Goal: Register for event/course

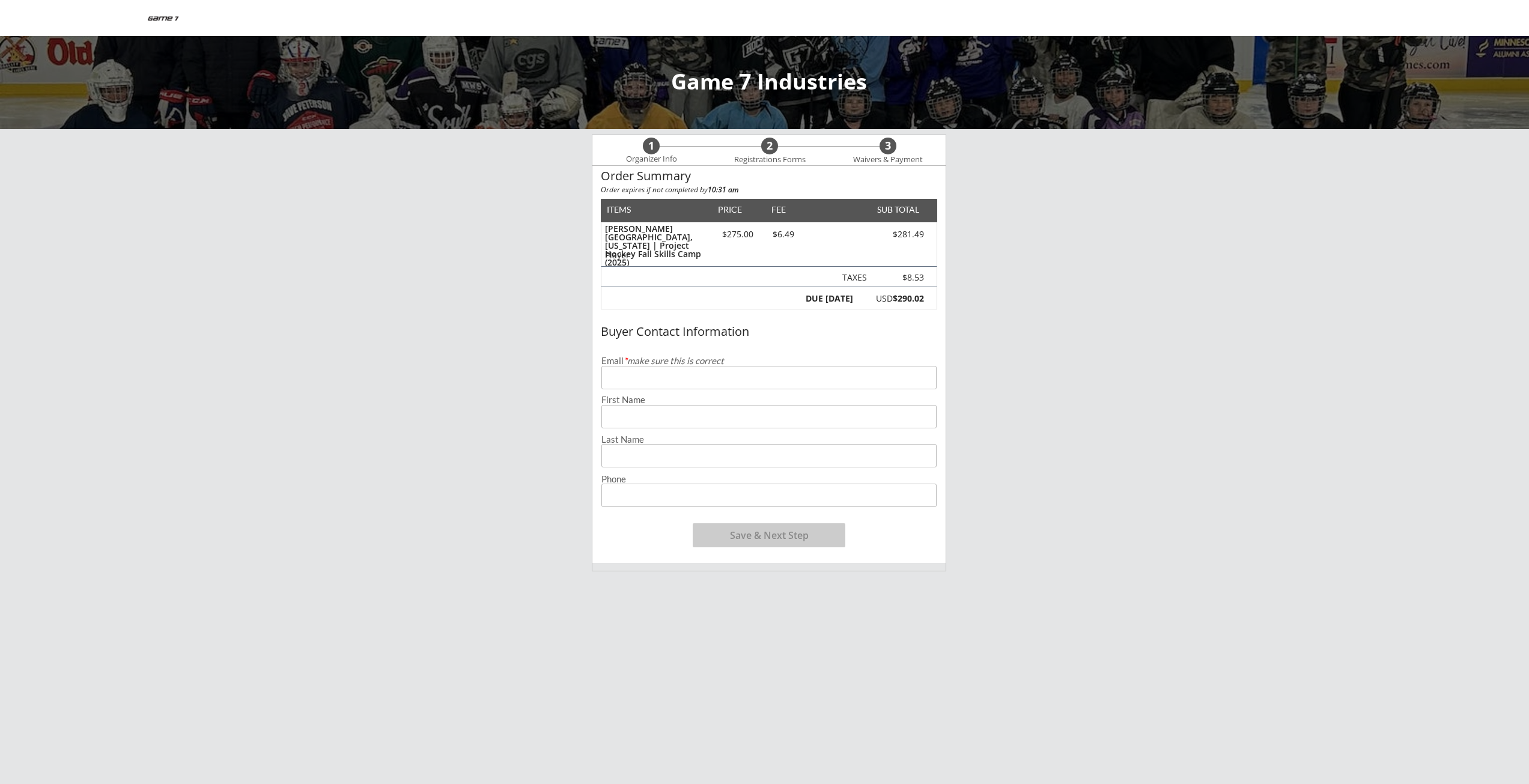
click at [760, 373] on input "email" at bounding box center [769, 377] width 335 height 23
type input "[EMAIL_ADDRESS][DOMAIN_NAME]"
type input "[PERSON_NAME]"
type input "[PHONE_NUMBER]"
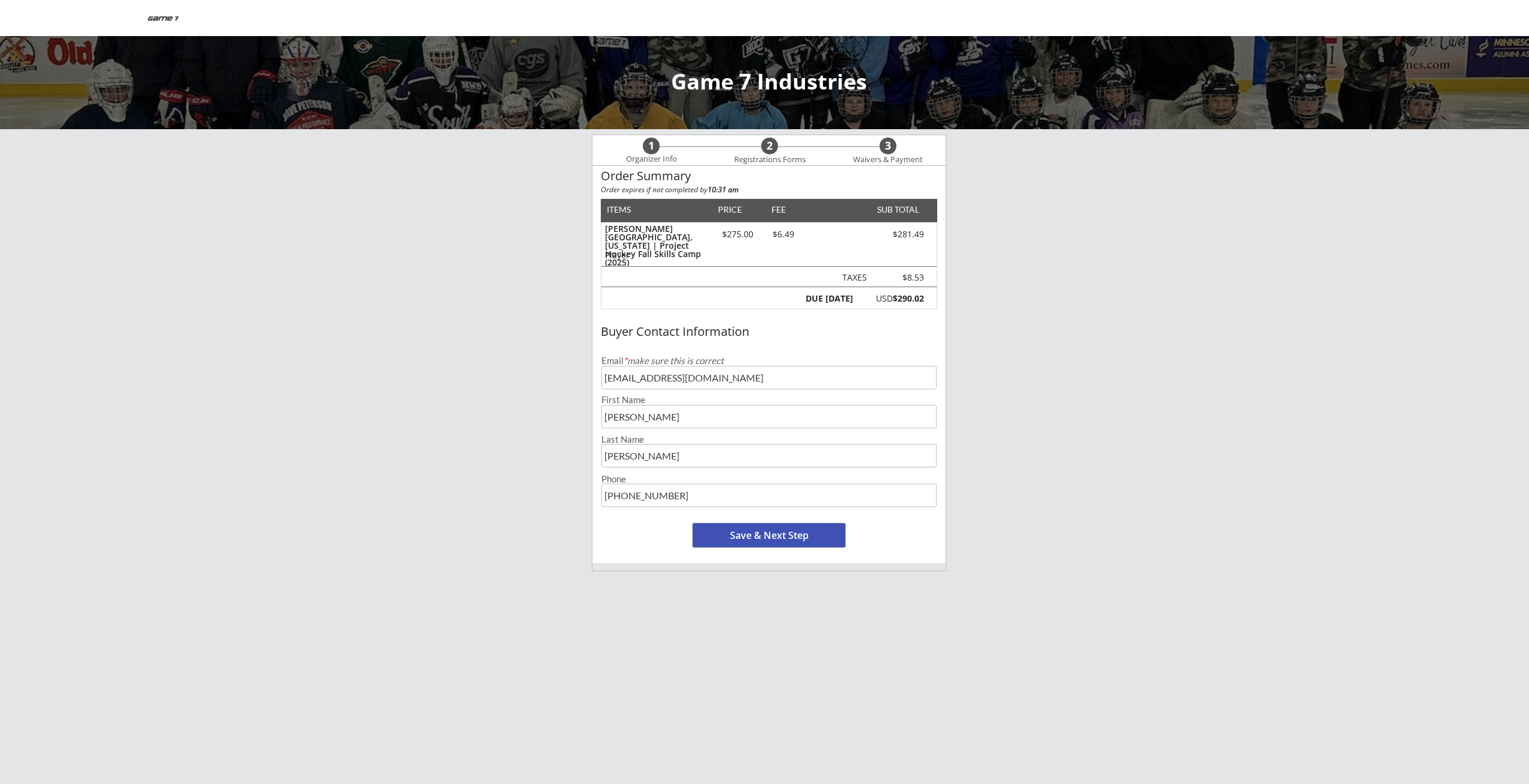
click at [743, 535] on button "Save & Next Step" at bounding box center [769, 534] width 153 height 24
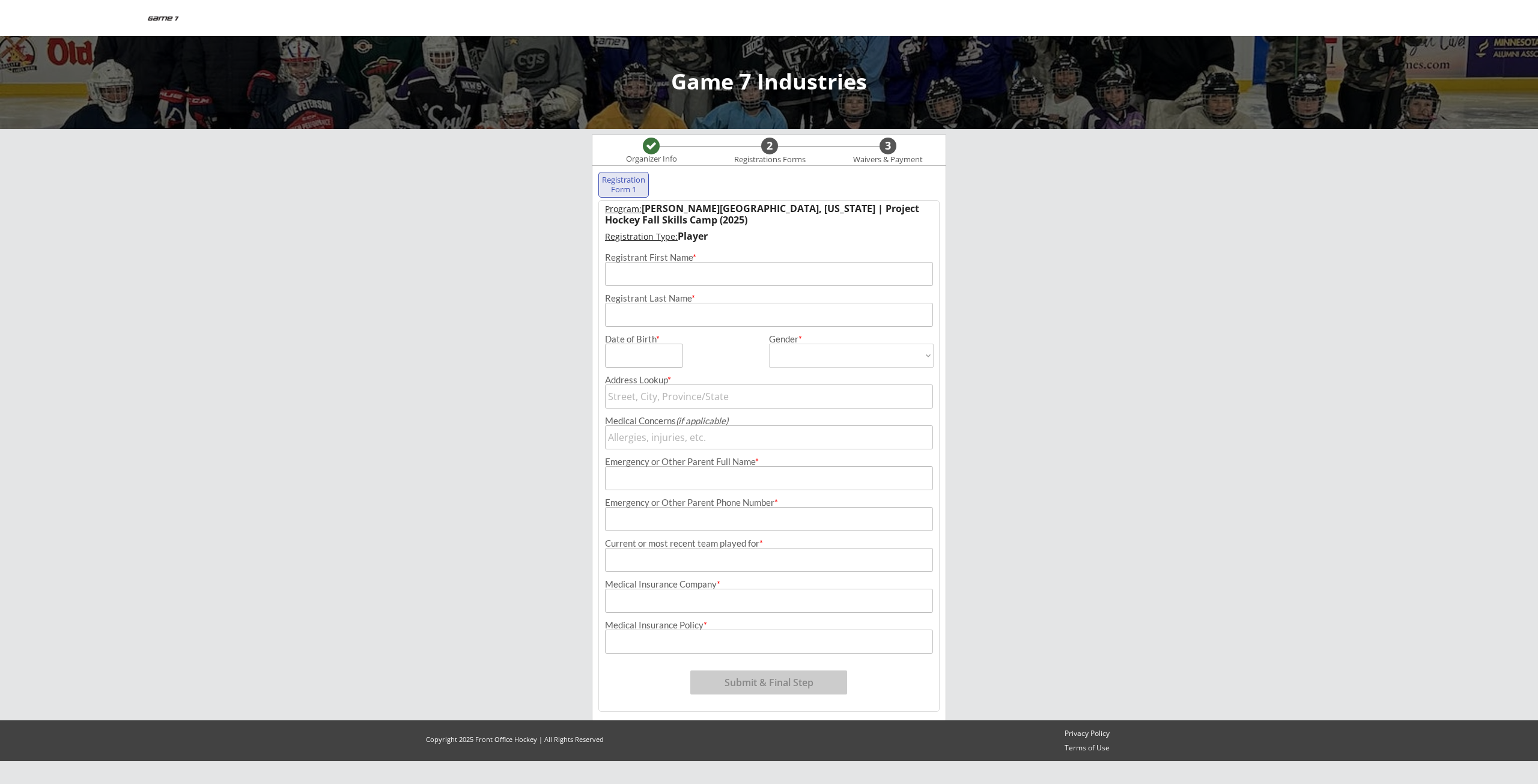
click at [668, 284] on input "input" at bounding box center [769, 274] width 328 height 24
type input "[PERSON_NAME]"
type input "[DATE]"
select select ""[DEMOGRAPHIC_DATA]""
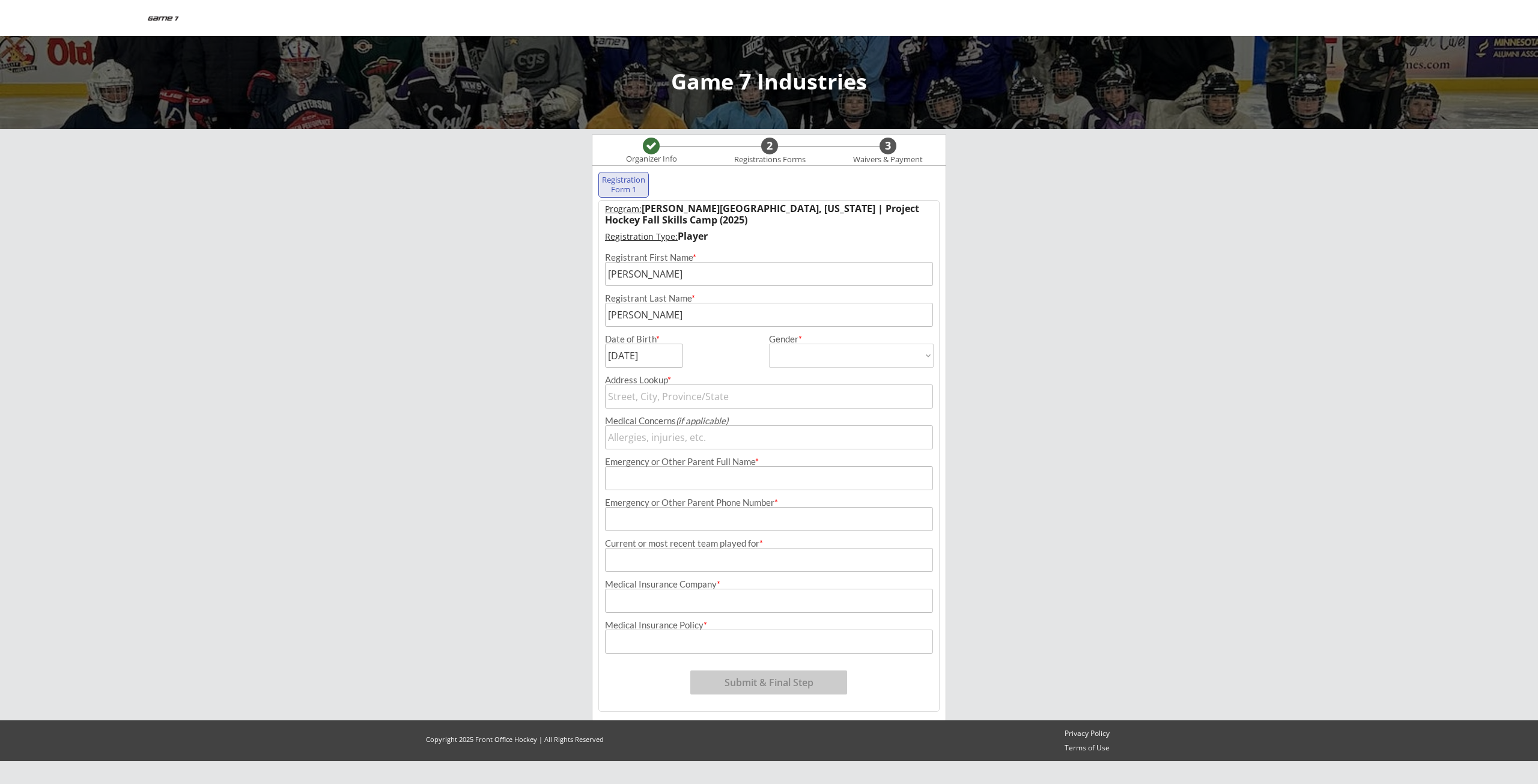
type input "[DEMOGRAPHIC_DATA]"
click at [691, 391] on input "PO Box 9097" at bounding box center [769, 396] width 328 height 24
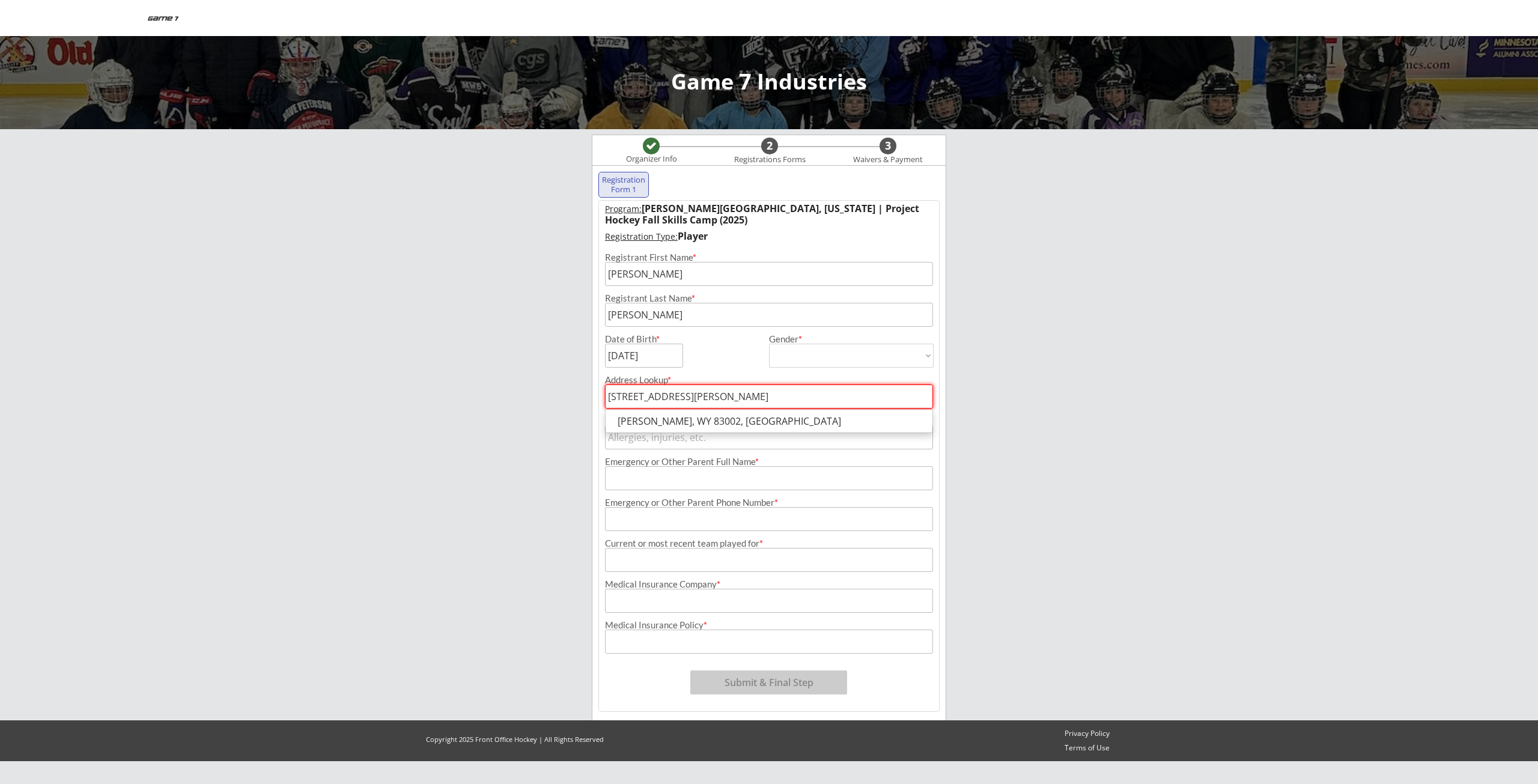
type input "[STREET_ADDRESS][PERSON_NAME]"
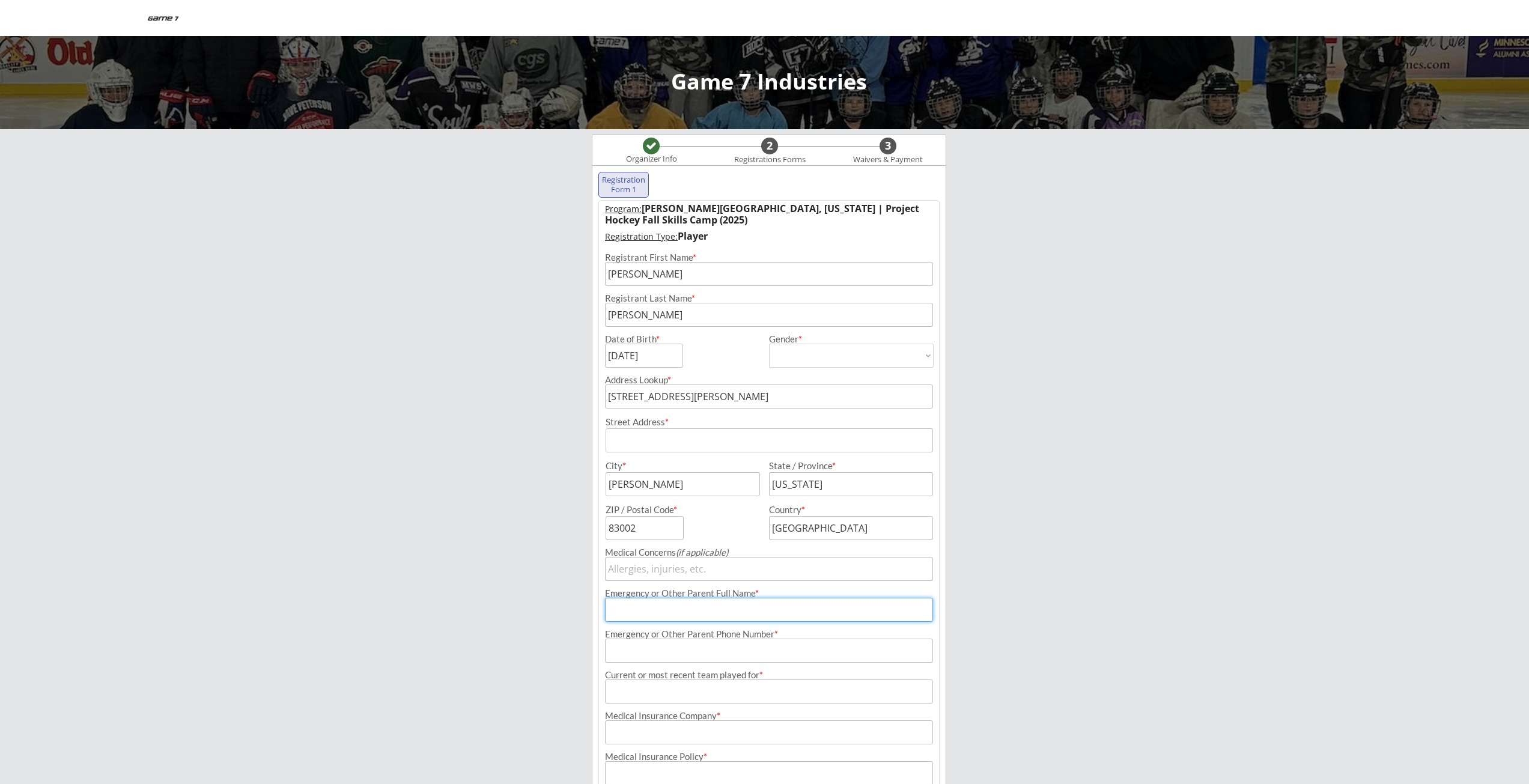
click at [669, 442] on input "input" at bounding box center [770, 440] width 327 height 24
type input "3096 Rangeview"
type input "83001"
type input "[PERSON_NAME]"
type input "[PHONE_NUMBER]"
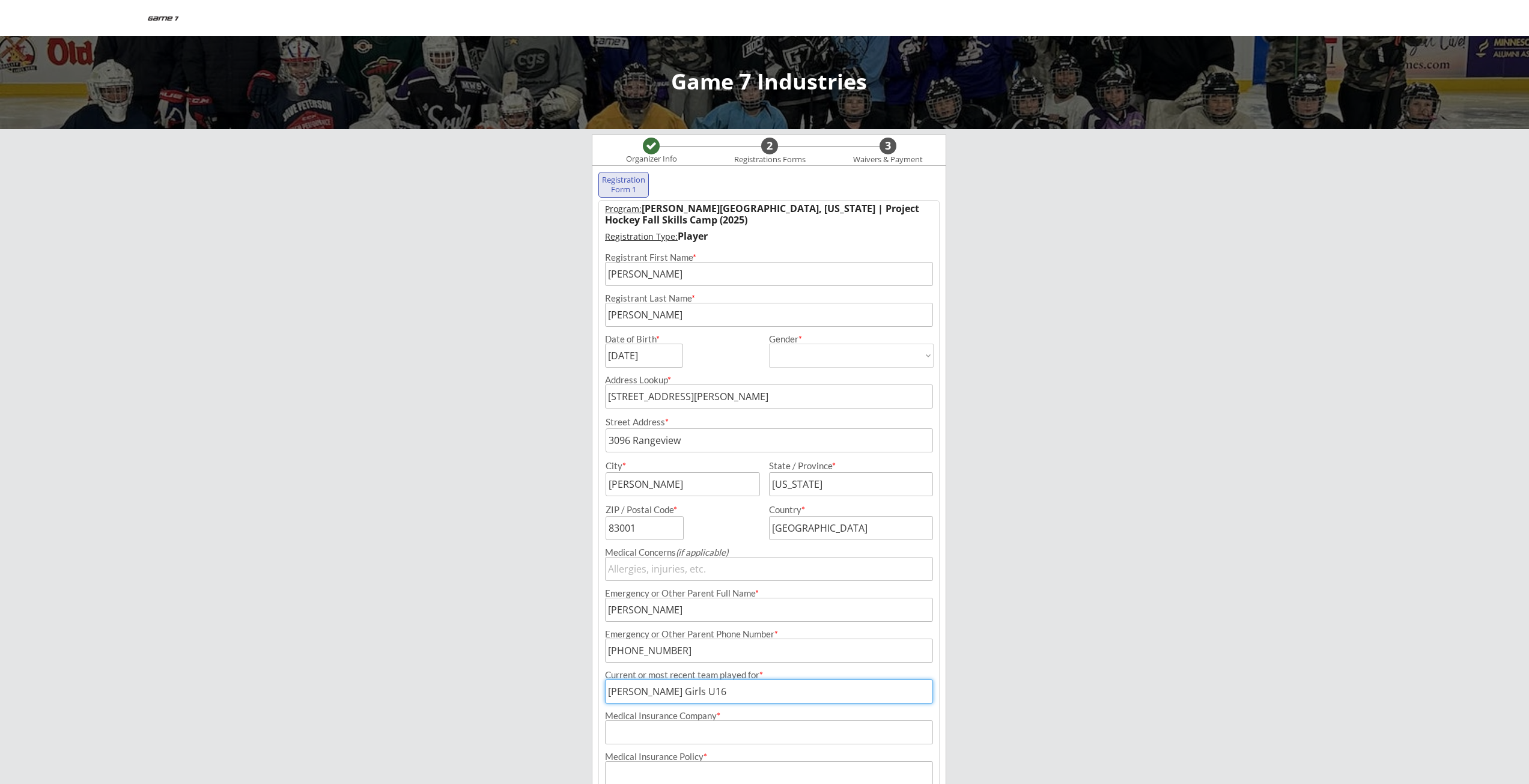
type input "[PERSON_NAME] Girls U16"
type input "Blue Cross Blue Shield"
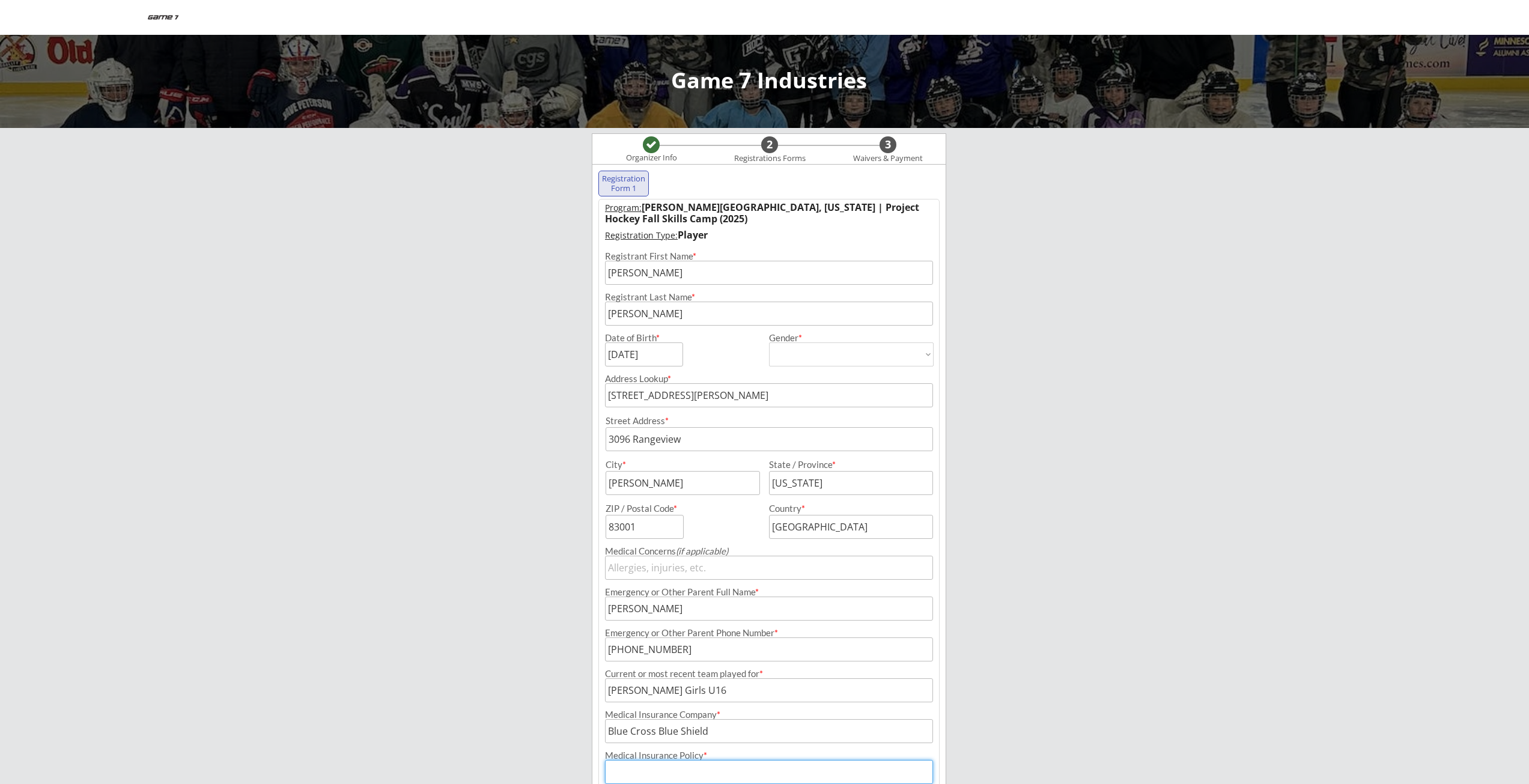
scroll to position [109, 0]
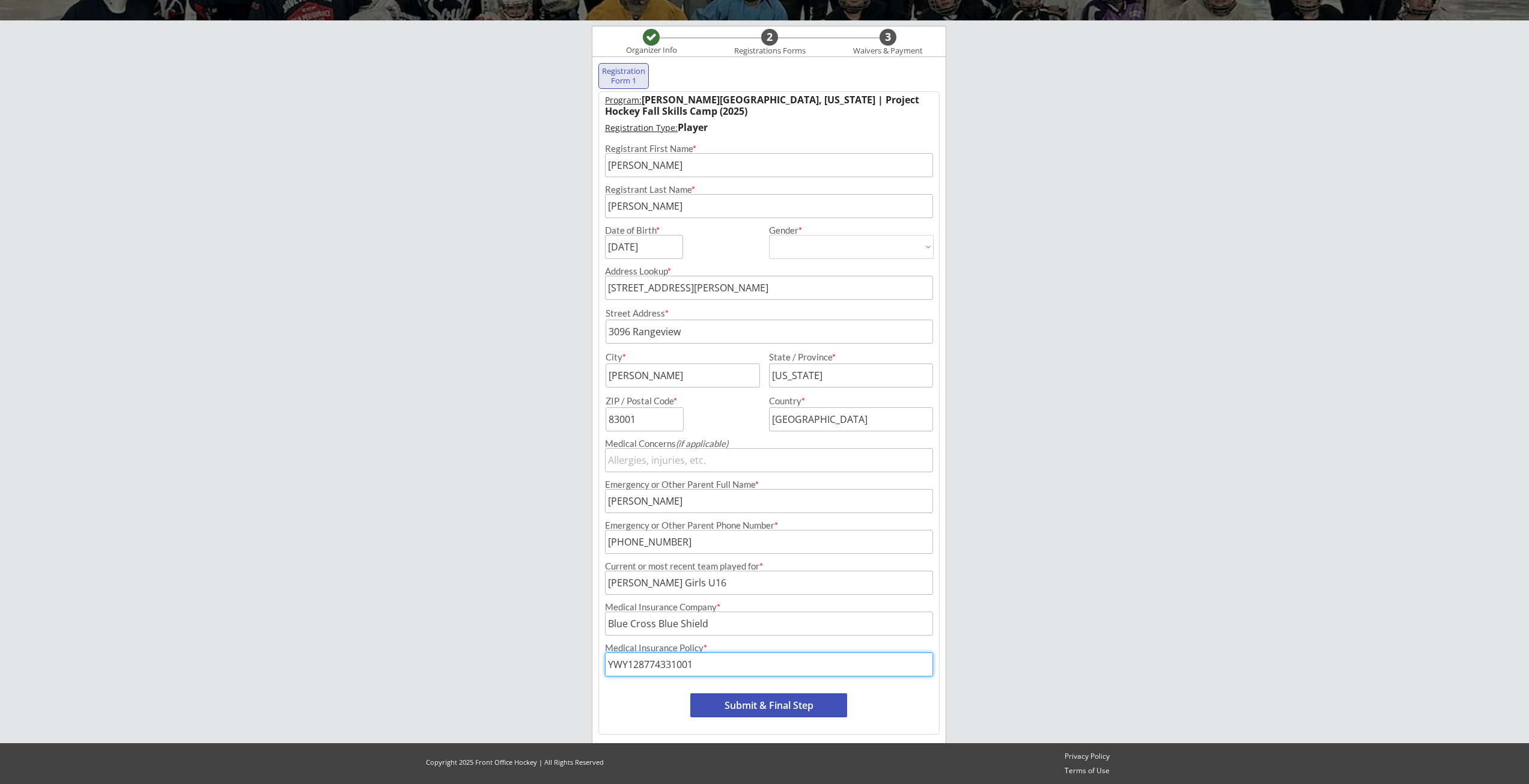
type input "YWY128774331001"
click at [733, 694] on button "Submit & Final Step" at bounding box center [769, 705] width 157 height 24
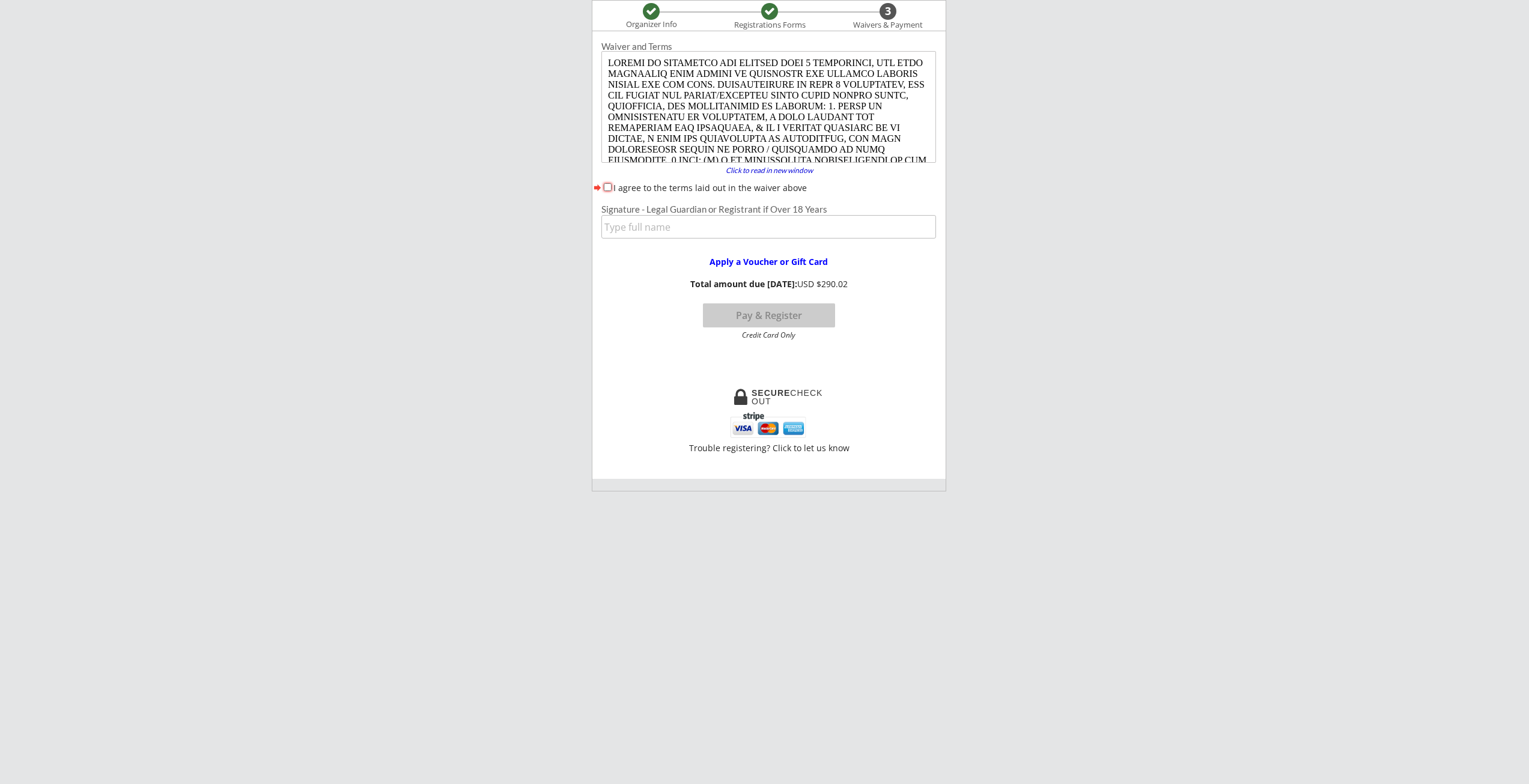
scroll to position [0, 0]
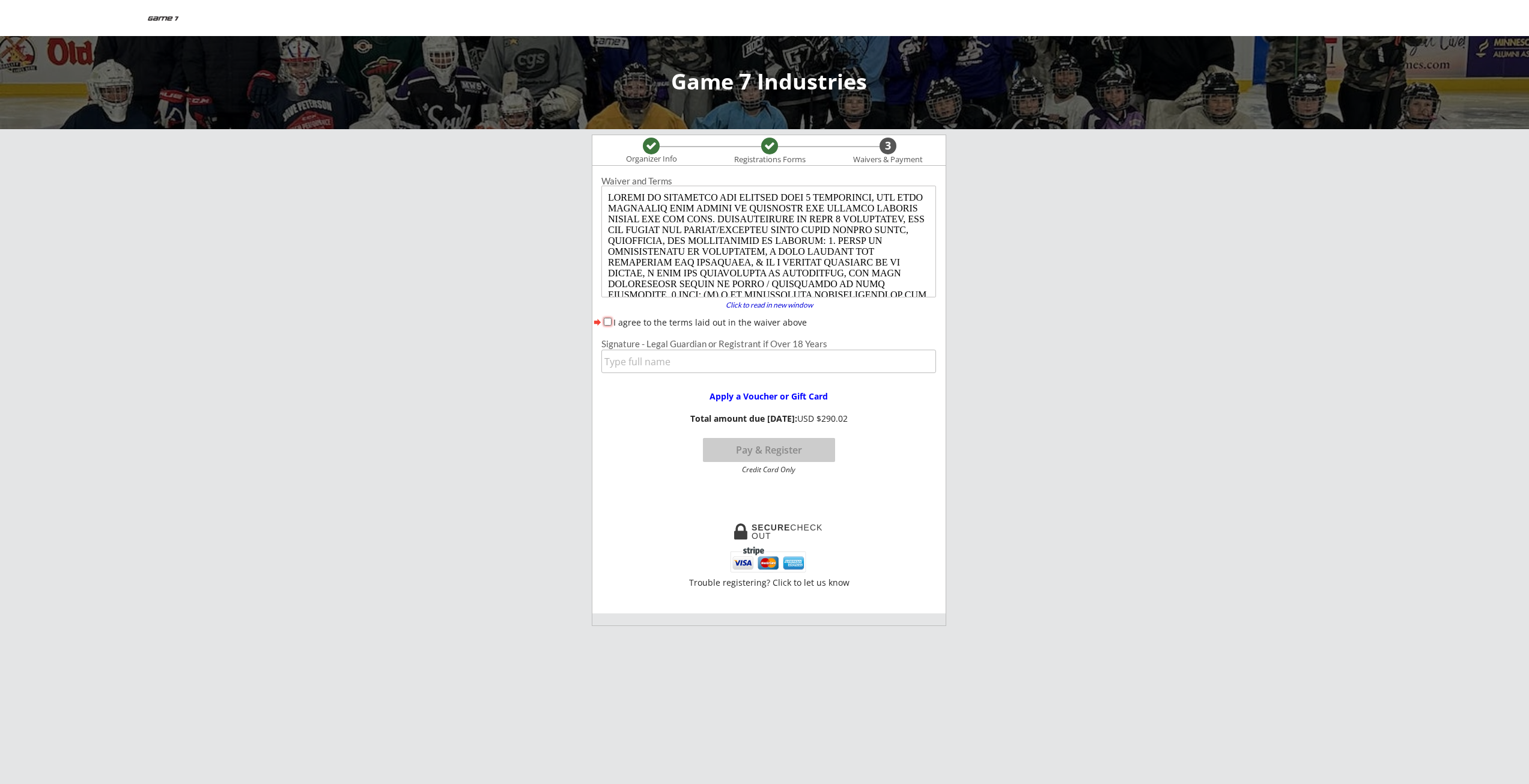
click at [608, 322] on input "I agree to the terms laid out in the waiver above" at bounding box center [608, 322] width 8 height 8
checkbox input "true"
click at [644, 369] on input "input" at bounding box center [768, 361] width 334 height 23
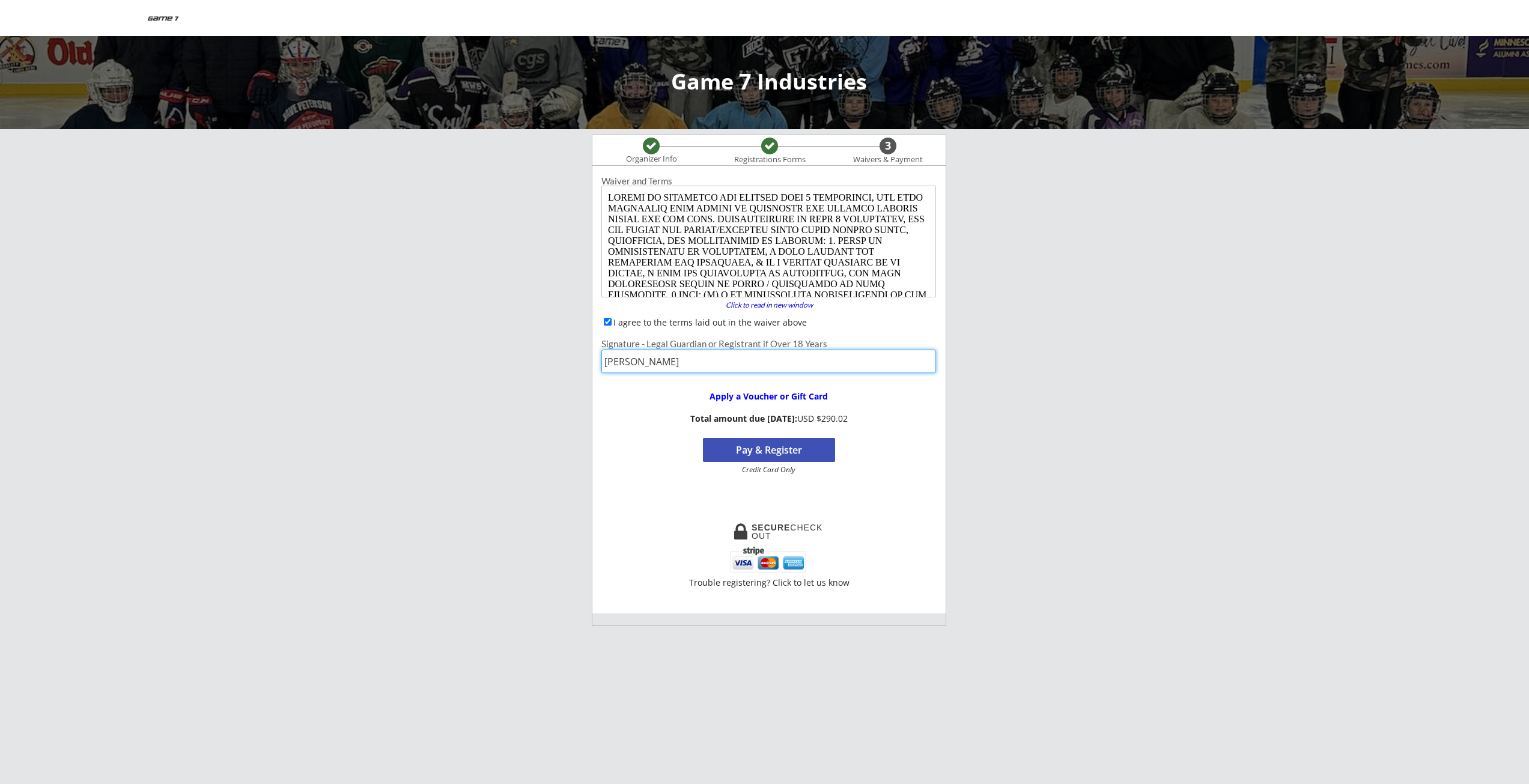
type input "[PERSON_NAME]"
click at [763, 451] on button "Pay & Register" at bounding box center [769, 449] width 132 height 24
